Goal: Use online tool/utility

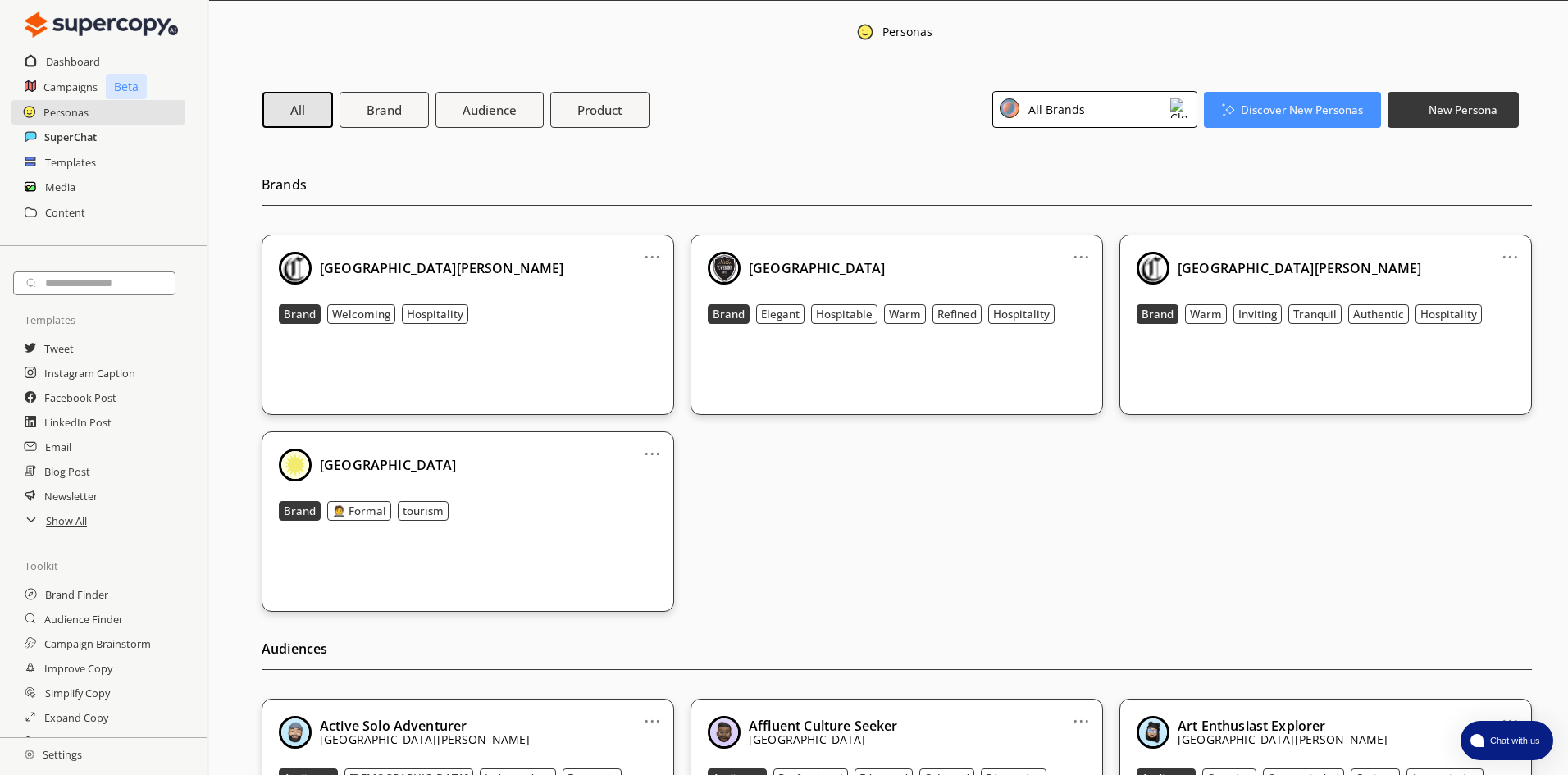
click at [72, 137] on h2 "SuperChat" at bounding box center [70, 137] width 53 height 25
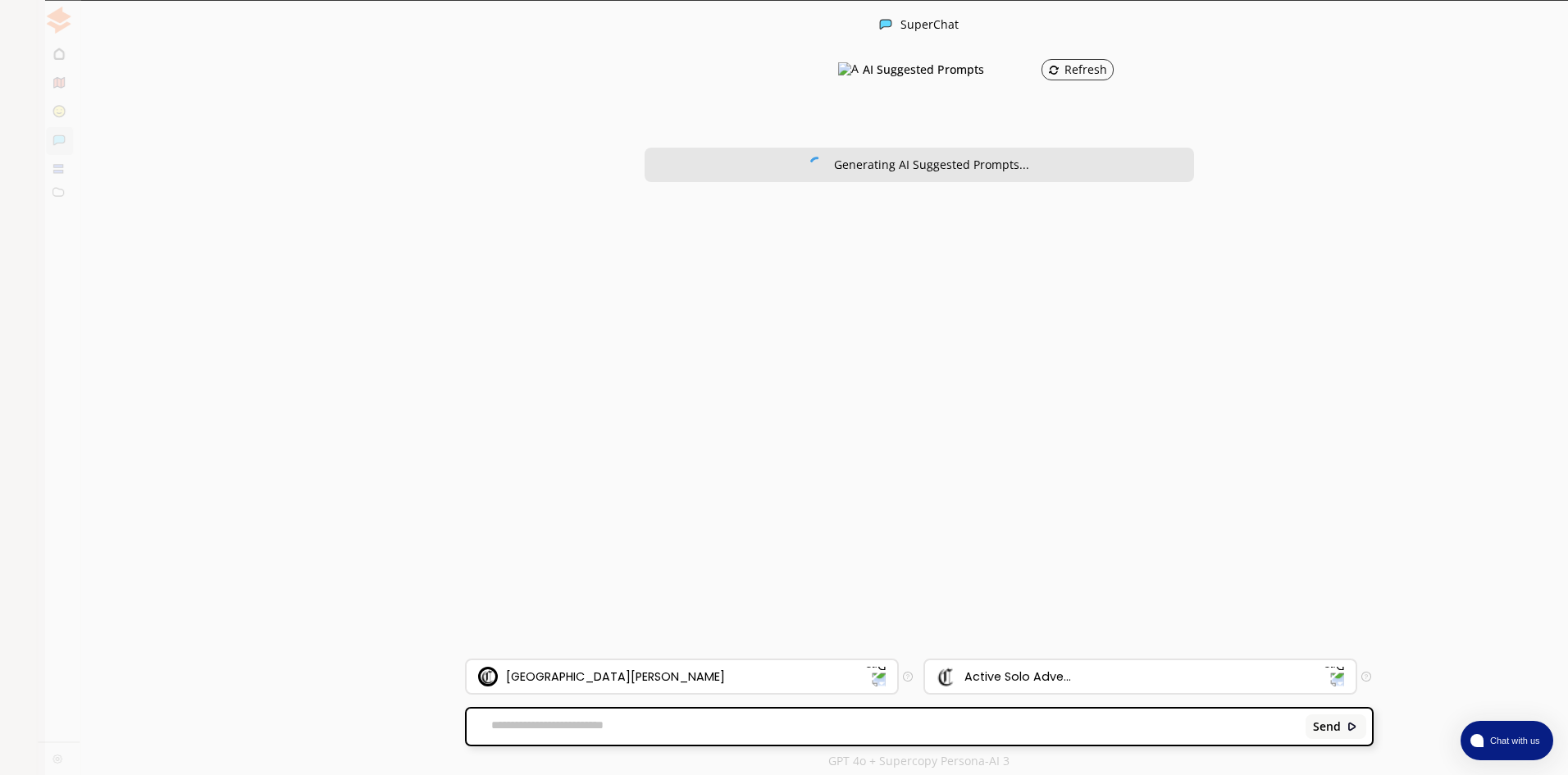
click at [502, 733] on textarea at bounding box center [883, 726] width 833 height 16
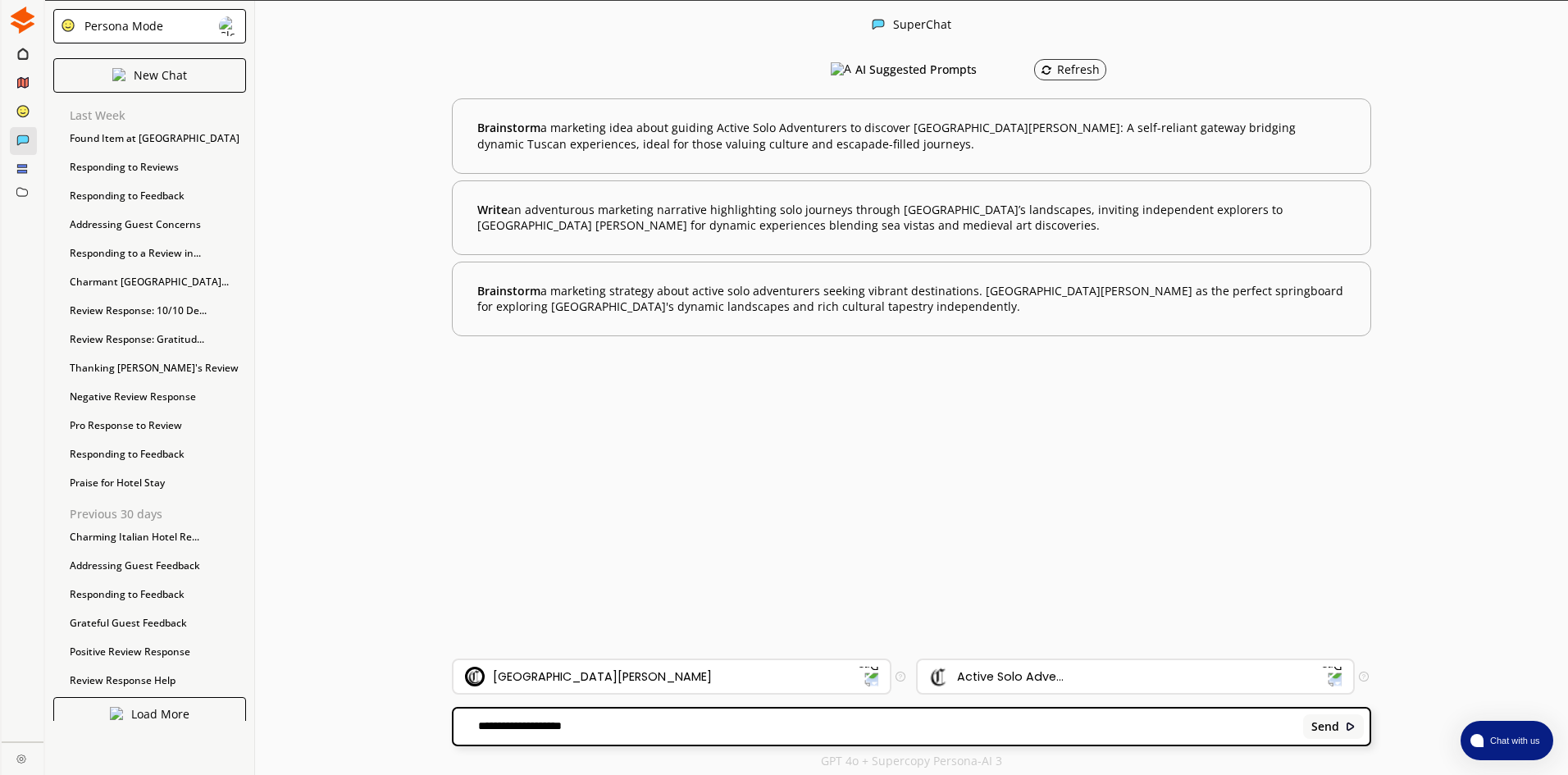
paste textarea "**********"
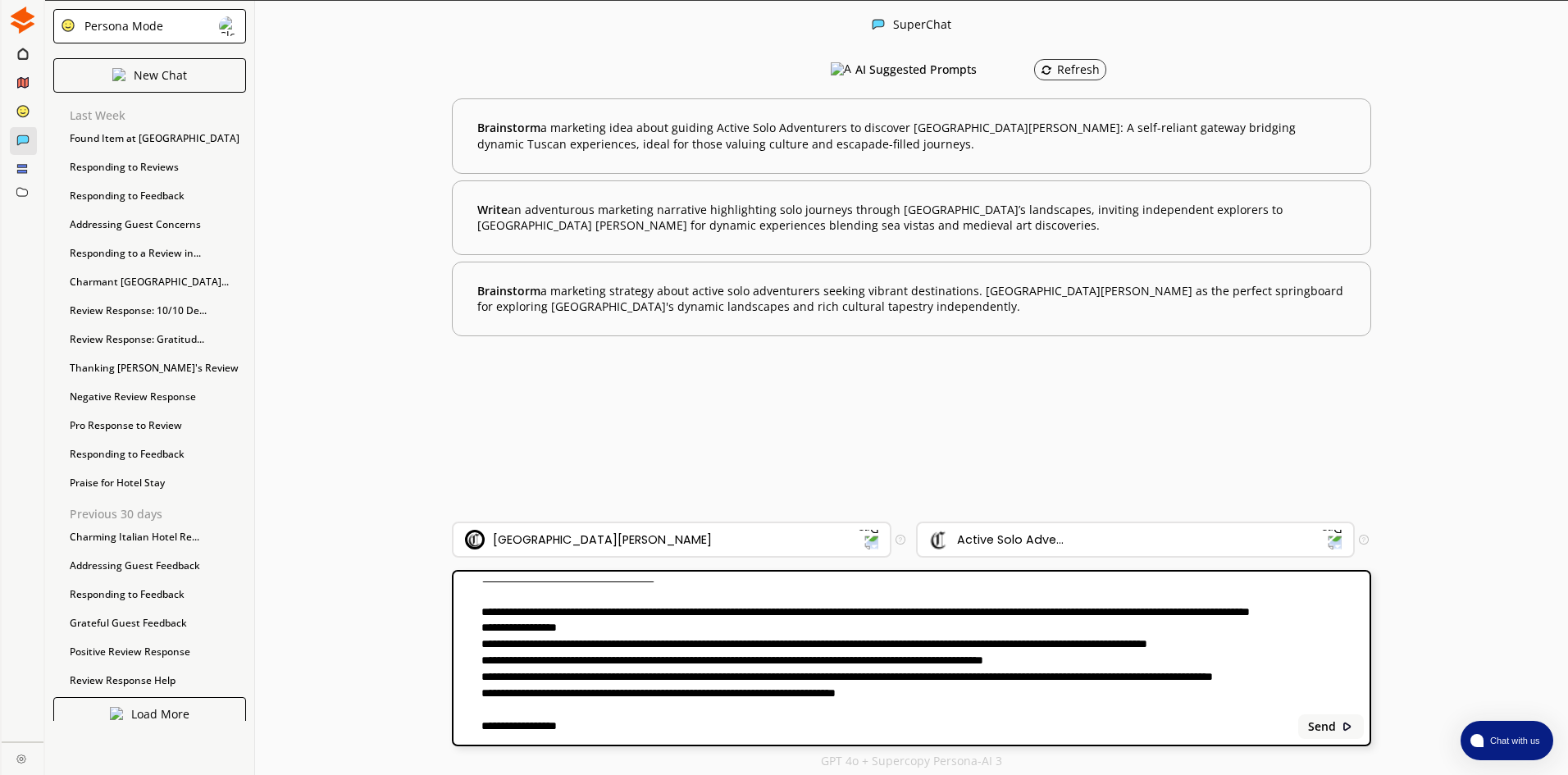
scroll to position [581, 0]
type textarea "**********"
click at [1335, 722] on b "Send" at bounding box center [1322, 726] width 28 height 13
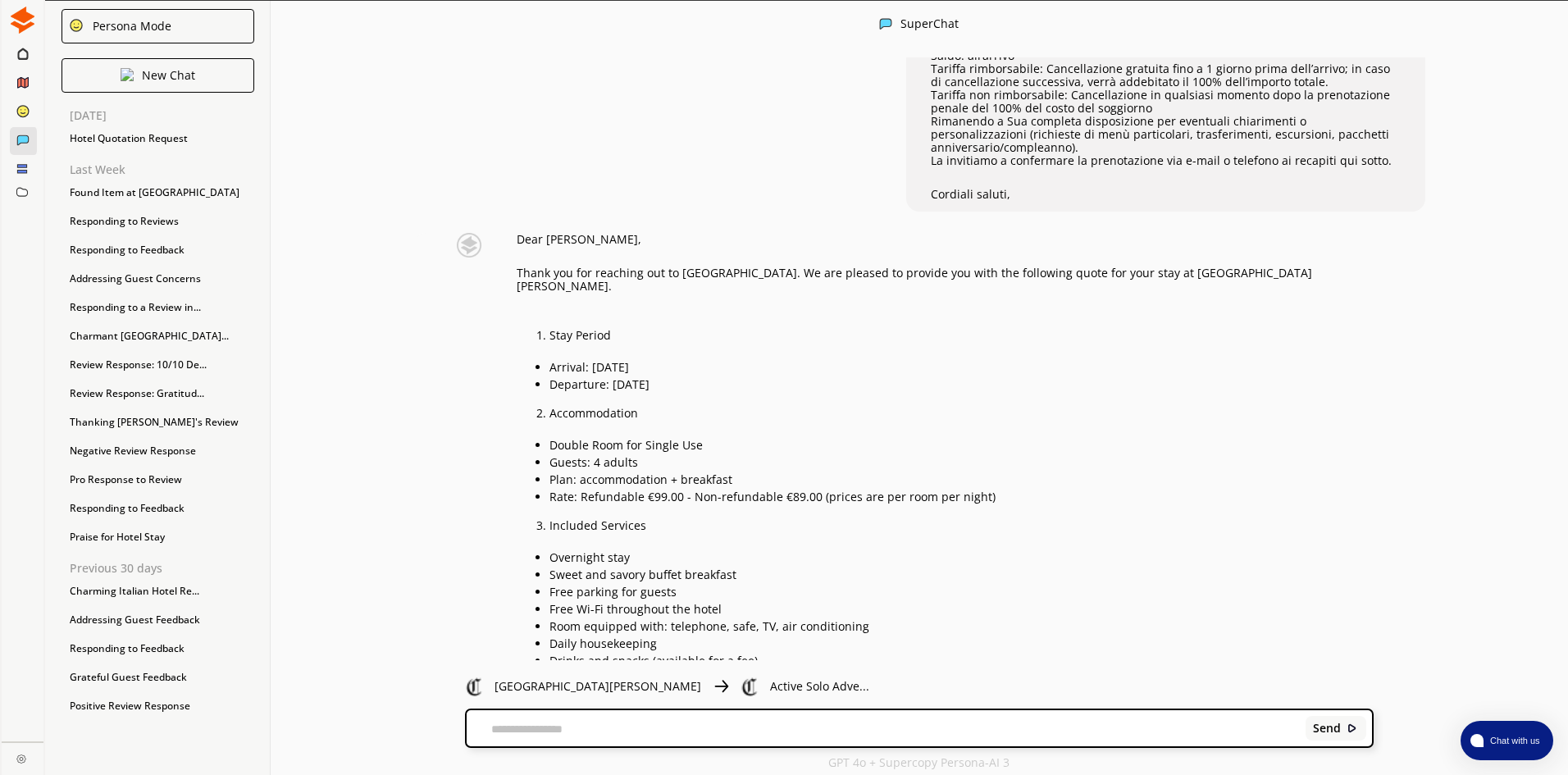
scroll to position [690, 0]
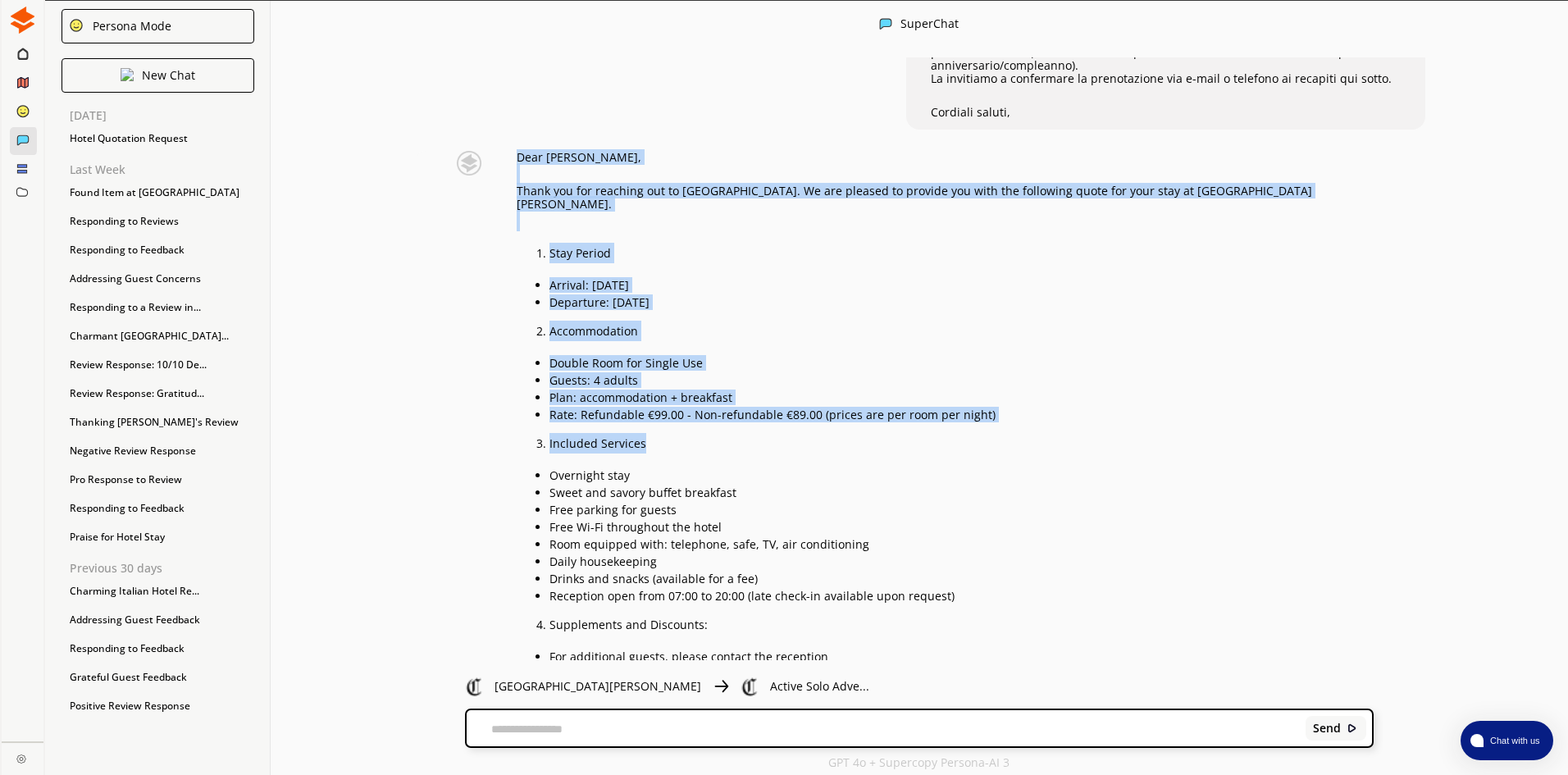
drag, startPoint x: 521, startPoint y: 155, endPoint x: 781, endPoint y: 417, distance: 369.1
click at [782, 418] on div "Dear [PERSON_NAME], Thank you for reaching out to [GEOGRAPHIC_DATA]. We are ple…" at bounding box center [945, 533] width 857 height 764
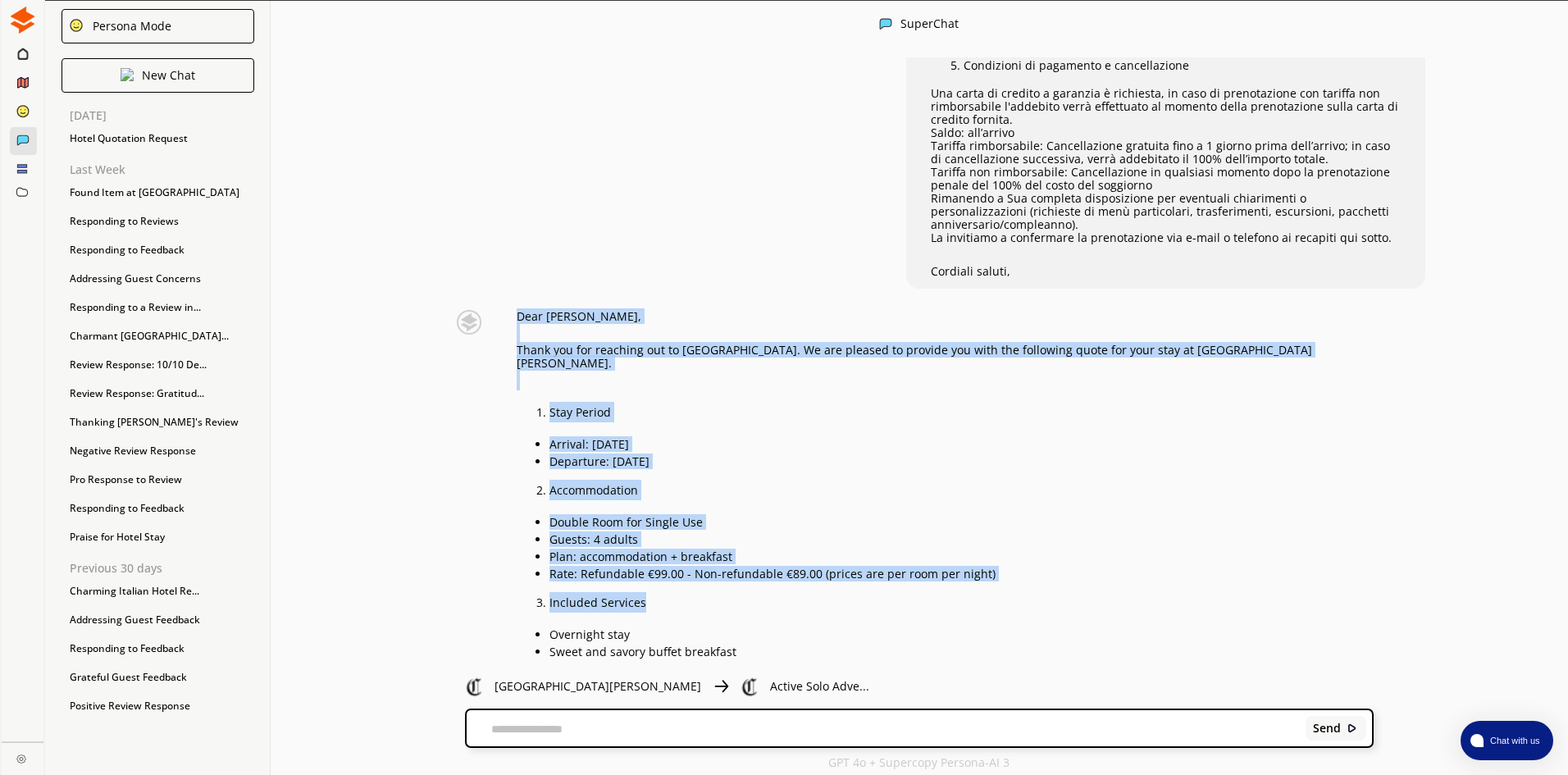
scroll to position [738, 0]
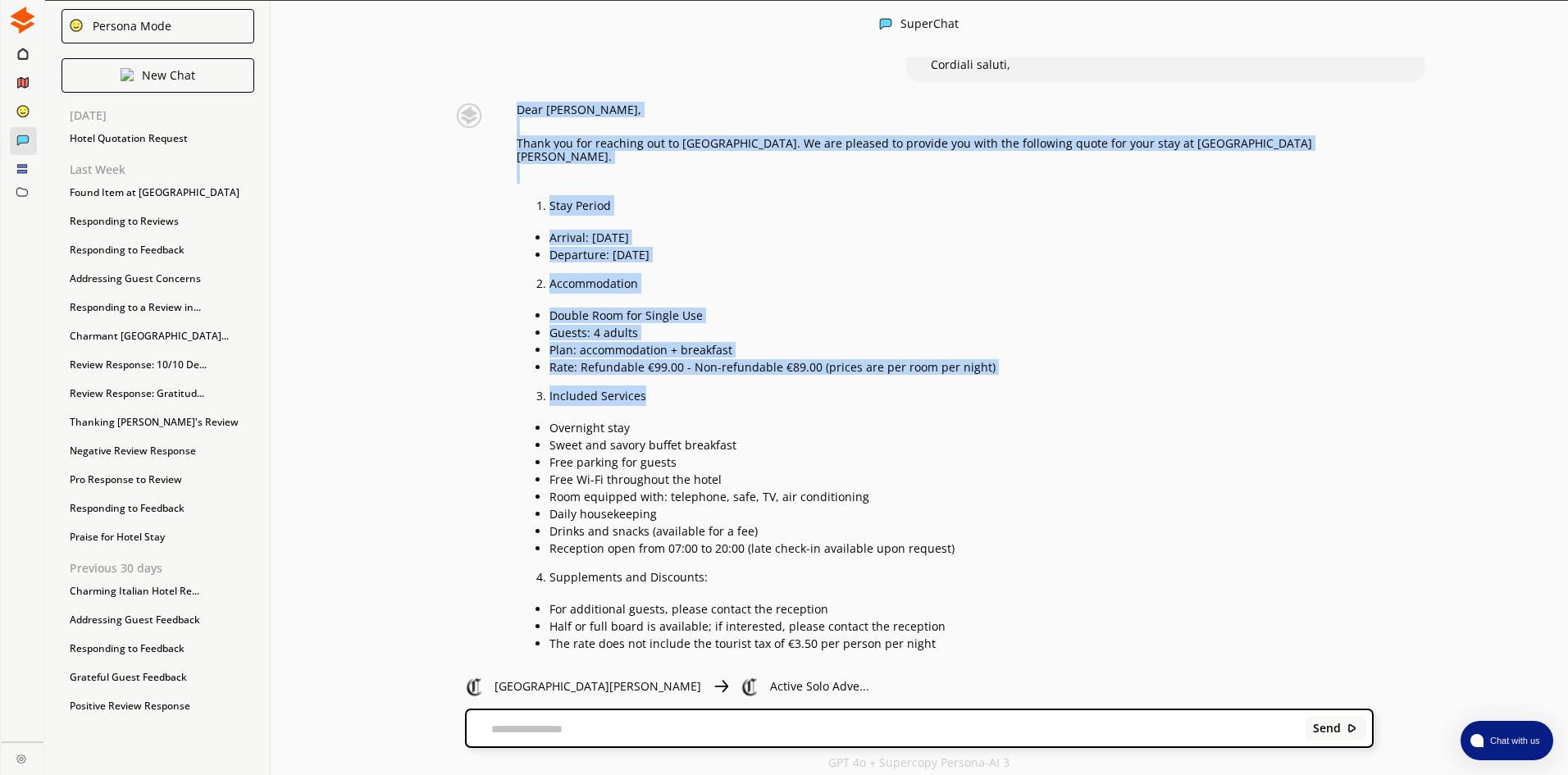
click at [758, 283] on div "Dear [PERSON_NAME], Thank you for reaching out to [GEOGRAPHIC_DATA]. We are ple…" at bounding box center [945, 486] width 857 height 764
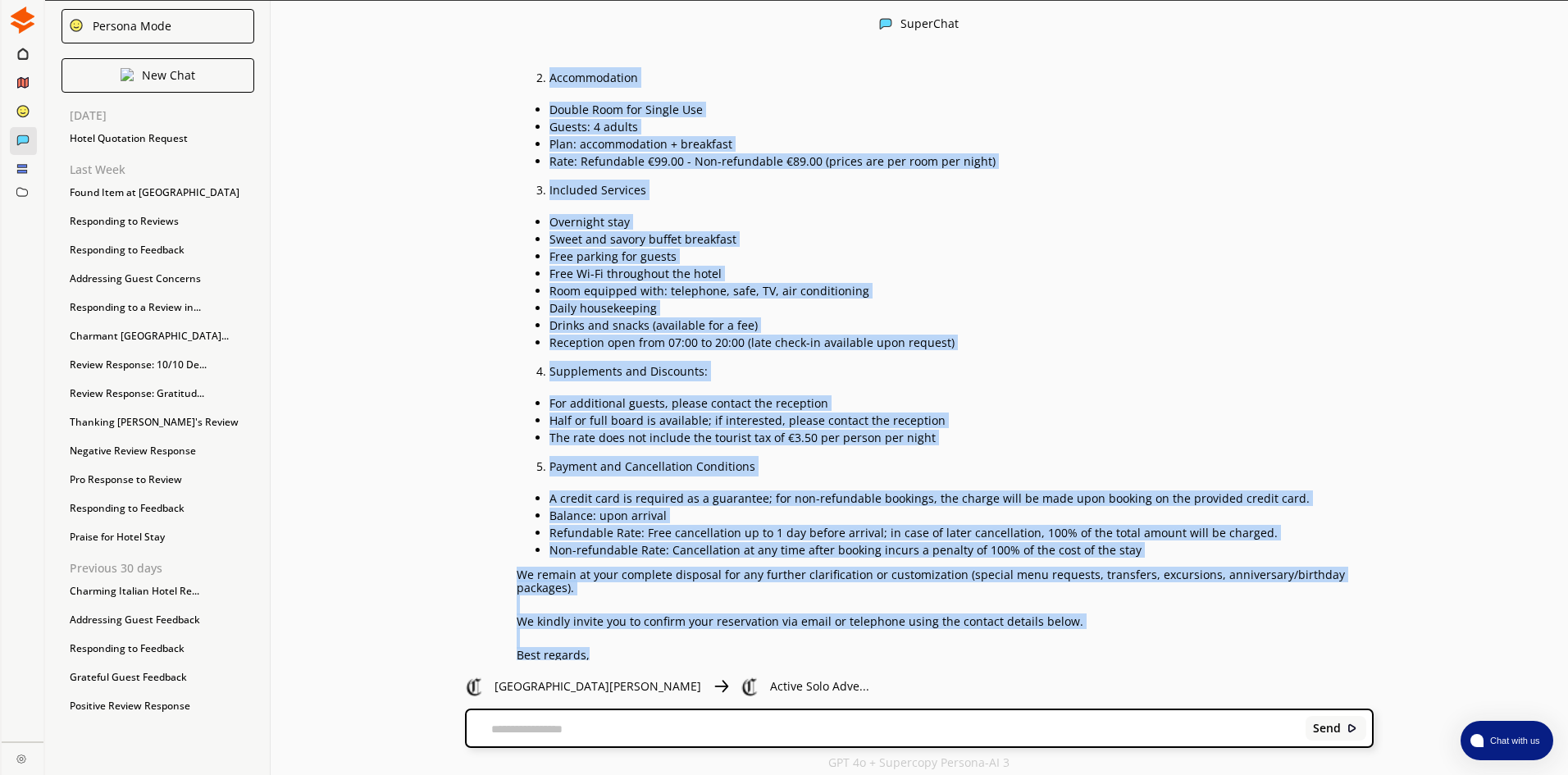
scroll to position [963, 0]
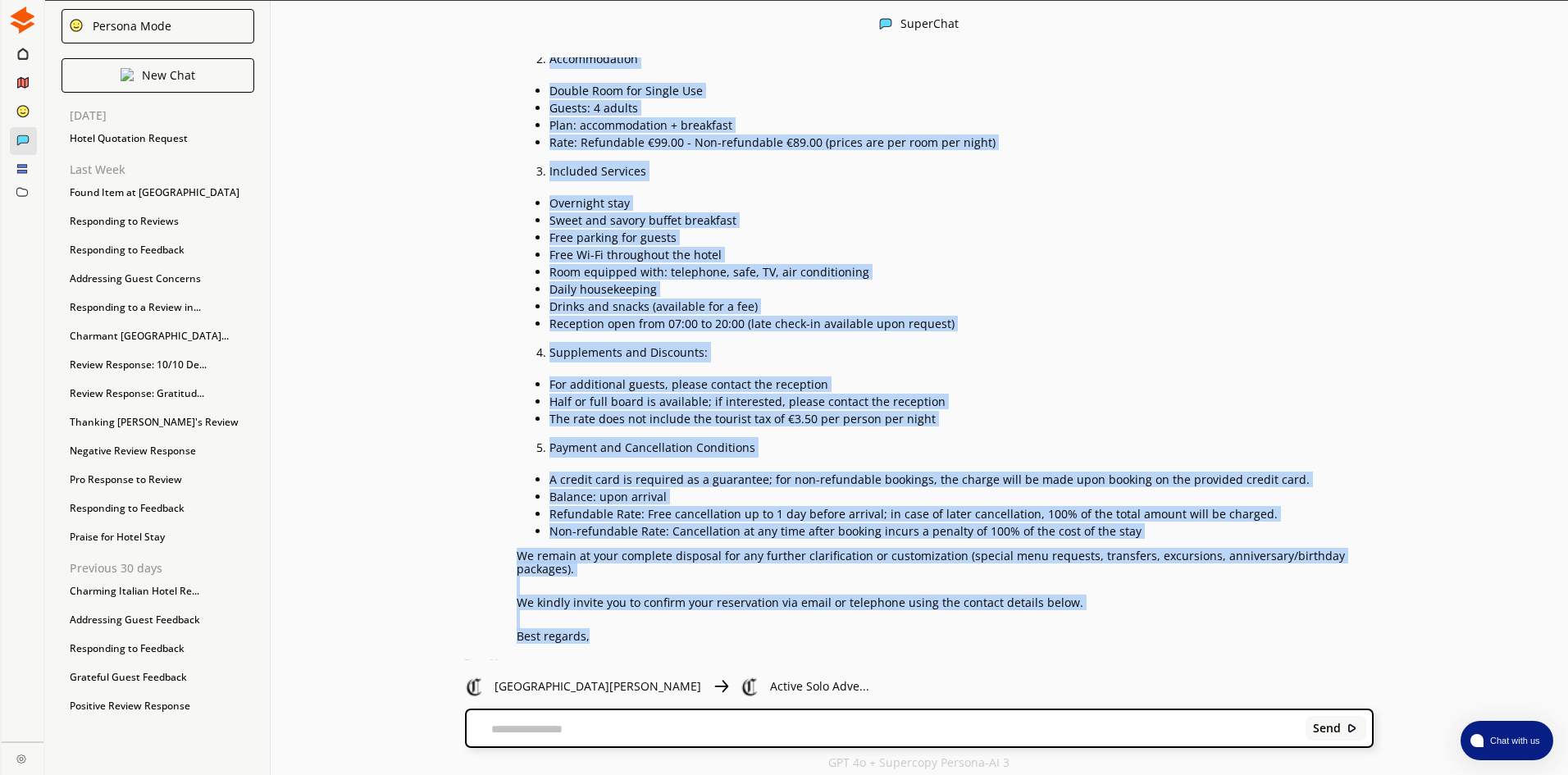
drag, startPoint x: 519, startPoint y: 108, endPoint x: 755, endPoint y: 655, distance: 595.7
click at [755, 655] on div "Dear [PERSON_NAME], Thank you for reaching out to [GEOGRAPHIC_DATA]. We are ple…" at bounding box center [893, 275] width 961 height 795
copy div "Lore Ip. Dolorsi Ametconse, Adipi eli sed doeiusmo tem in ut. La etd magnaal en…"
